Goal: Transaction & Acquisition: Obtain resource

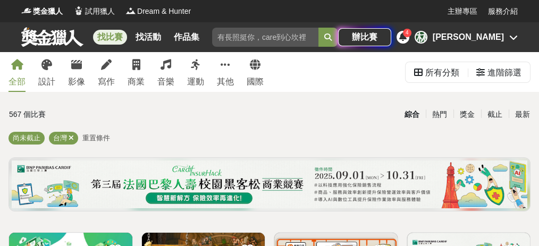
click at [515, 38] on icon at bounding box center [514, 37] width 9 height 9
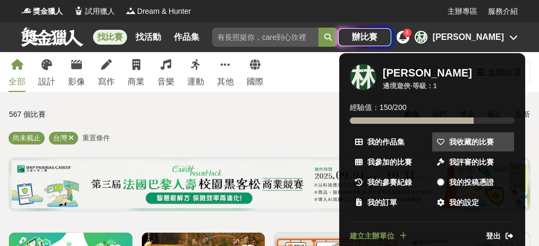
click at [480, 145] on span "我收藏的比賽" at bounding box center [472, 142] width 45 height 11
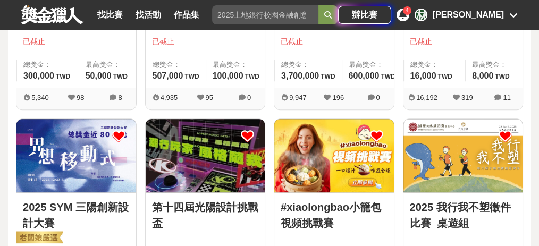
scroll to position [745, 0]
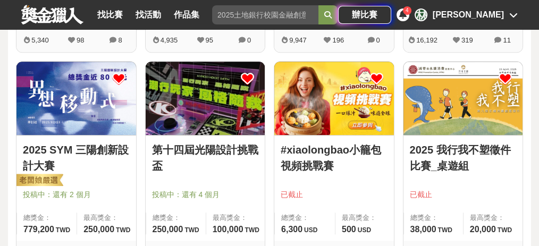
click at [378, 74] on icon at bounding box center [376, 78] width 13 height 13
click at [505, 75] on icon at bounding box center [505, 78] width 13 height 13
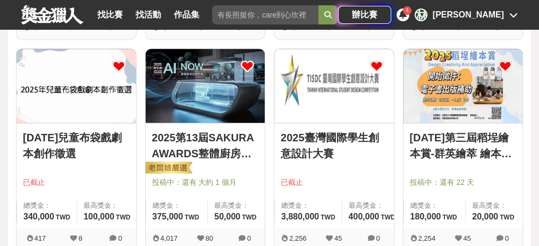
scroll to position [993, 0]
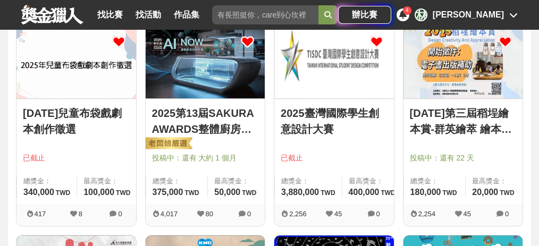
click at [233, 119] on link "2025第13屆SAKURA AWARDS整體廚房設計大賽" at bounding box center [205, 121] width 107 height 32
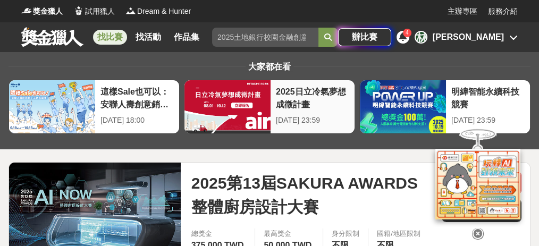
scroll to position [142, 0]
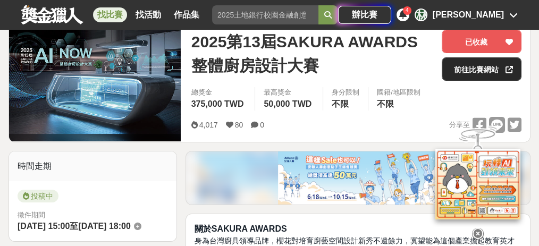
click at [456, 65] on link "前往比賽網站" at bounding box center [482, 68] width 80 height 23
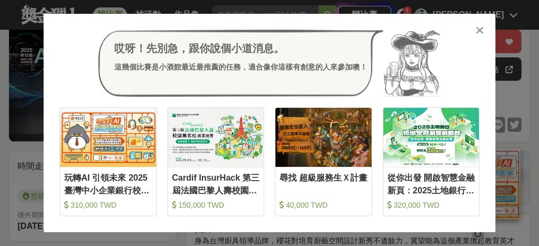
click at [481, 34] on icon at bounding box center [480, 30] width 8 height 11
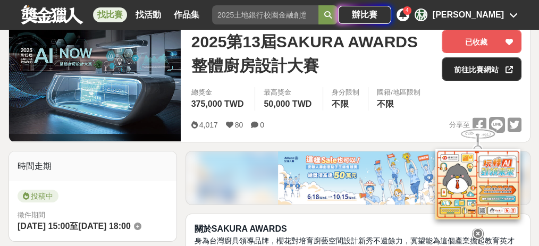
click at [468, 68] on link "前往比賽網站" at bounding box center [482, 68] width 80 height 23
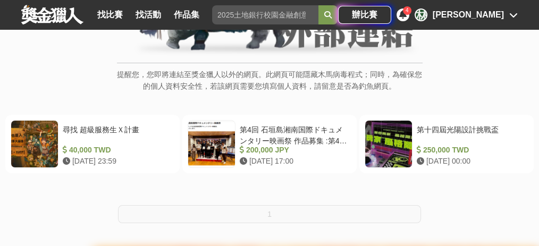
scroll to position [177, 0]
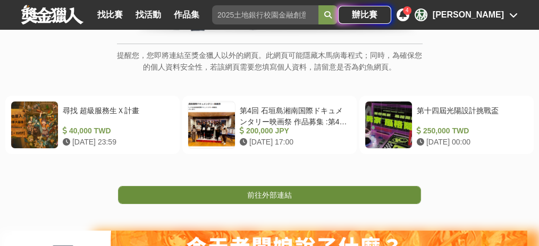
click at [396, 194] on link "前往外部連結" at bounding box center [269, 195] width 303 height 18
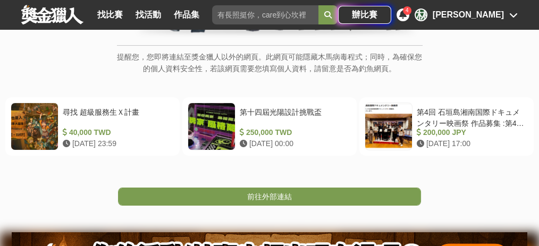
scroll to position [177, 0]
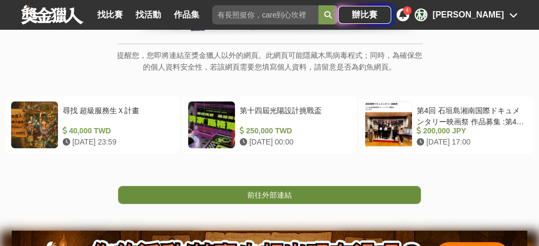
click at [398, 198] on link "前往外部連結" at bounding box center [269, 195] width 303 height 18
